Goal: Transaction & Acquisition: Obtain resource

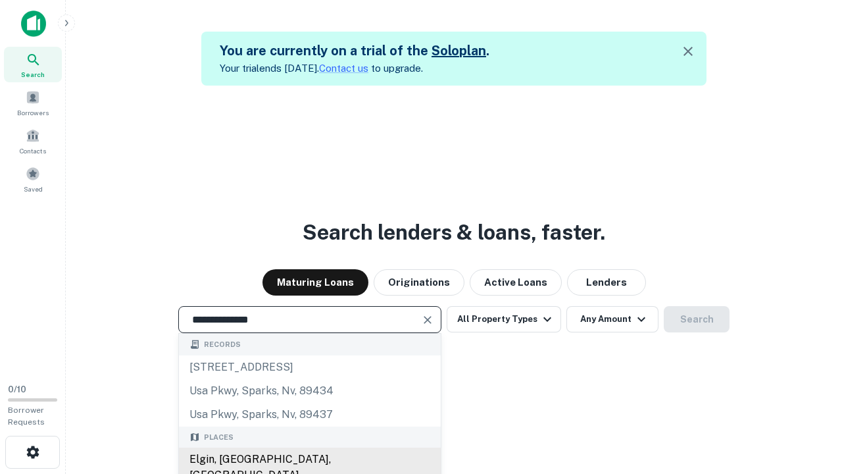
click at [309, 459] on div "Elgin, [GEOGRAPHIC_DATA], [GEOGRAPHIC_DATA]" at bounding box center [310, 466] width 262 height 39
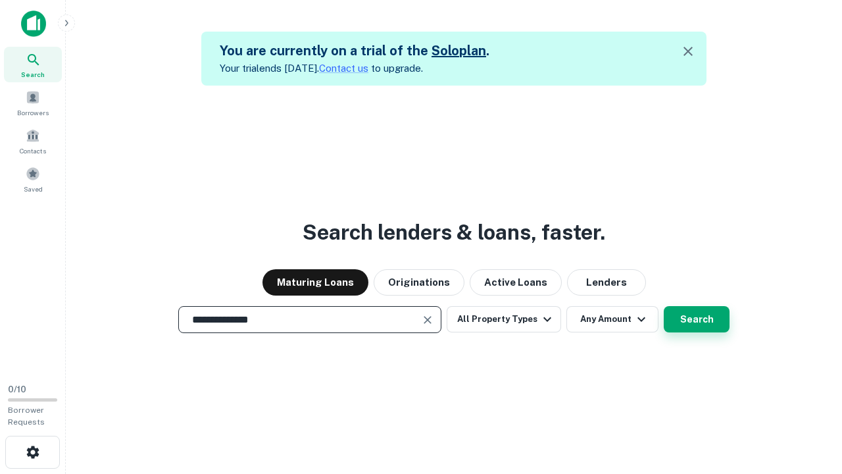
type input "**********"
click at [697, 319] on button "Search" at bounding box center [697, 319] width 66 height 26
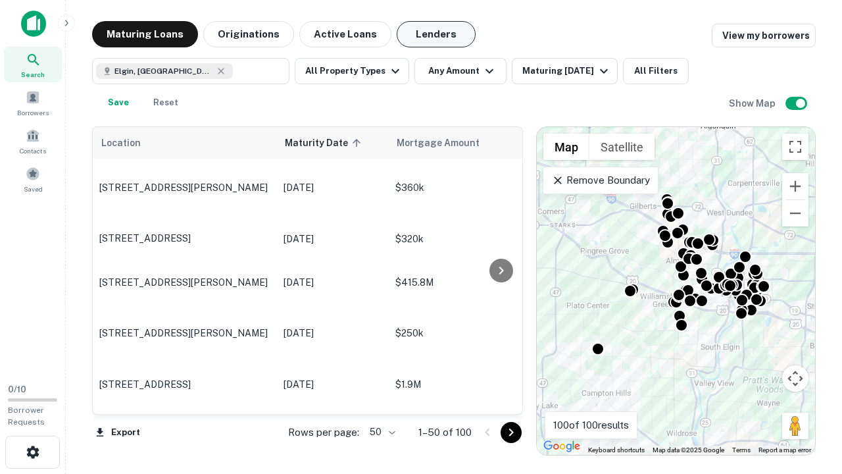
click at [436, 34] on button "Lenders" at bounding box center [436, 34] width 79 height 26
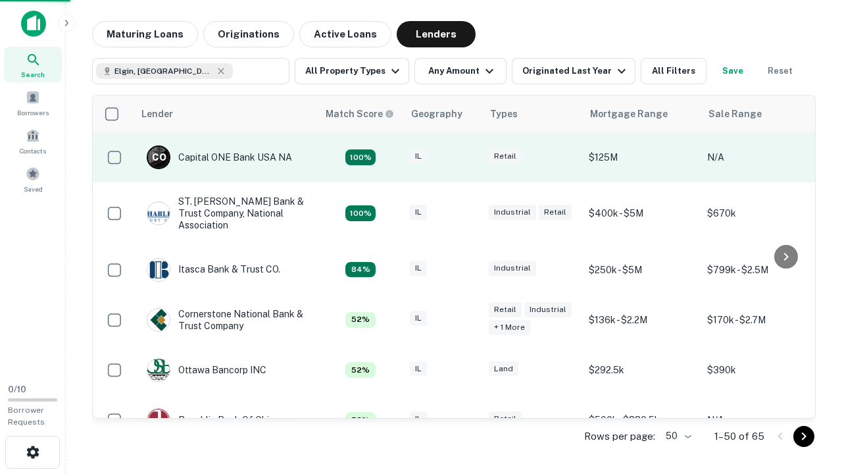
click at [467, 157] on div "IL" at bounding box center [443, 158] width 66 height 18
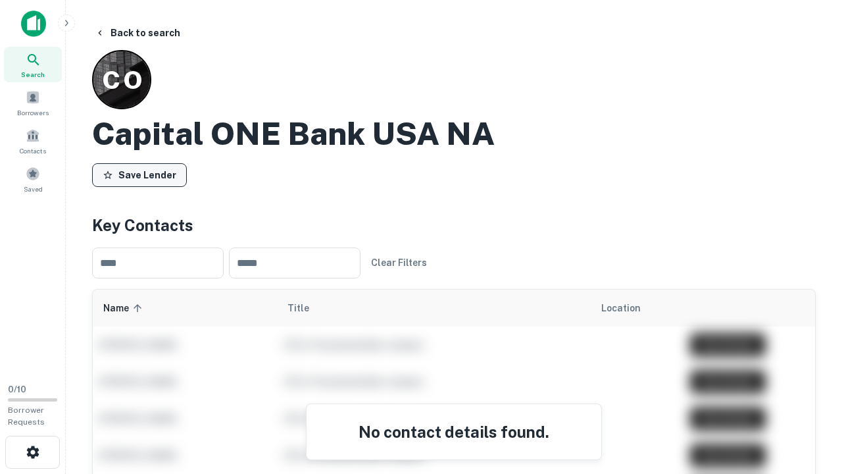
click at [139, 174] on button "Save Lender" at bounding box center [139, 175] width 95 height 24
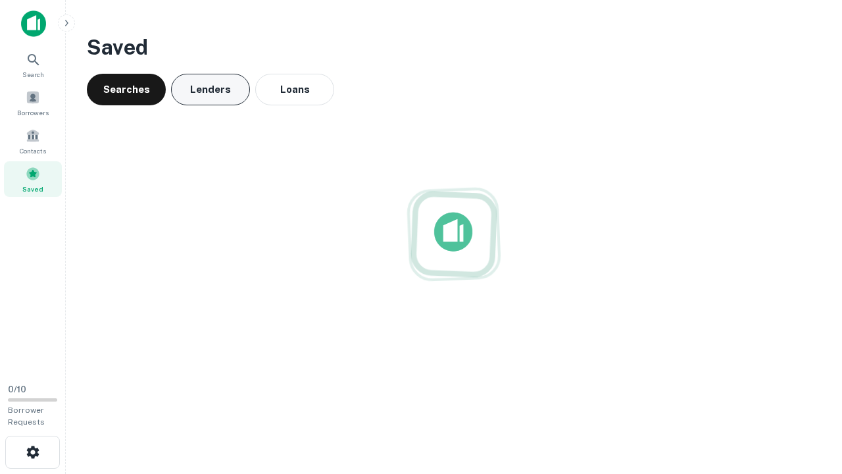
click at [211, 89] on button "Lenders" at bounding box center [210, 90] width 79 height 32
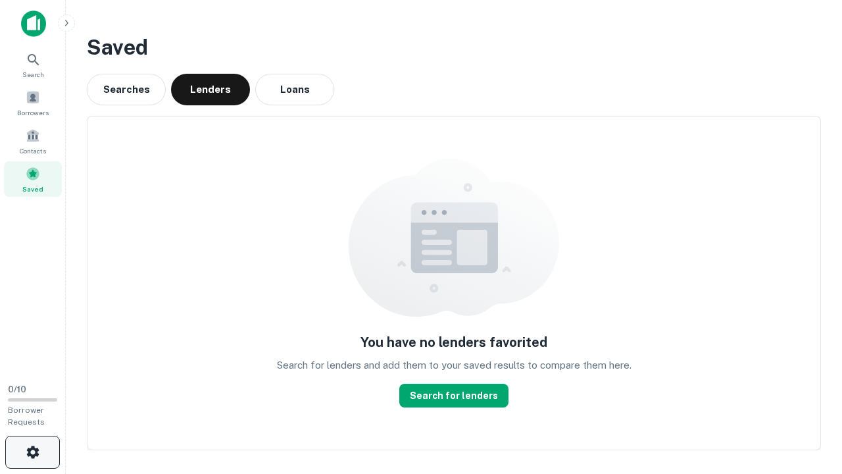
click at [32, 452] on icon "button" at bounding box center [33, 452] width 16 height 16
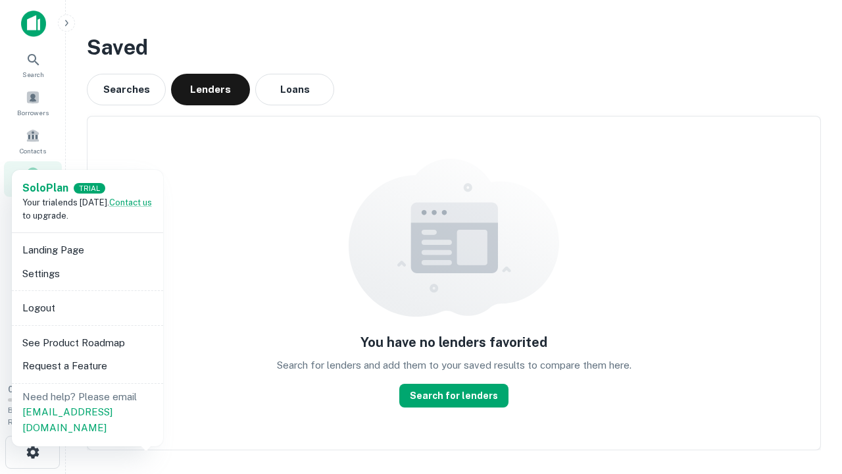
click at [87, 307] on li "Logout" at bounding box center [87, 308] width 141 height 24
